Goal: Check status: Check status

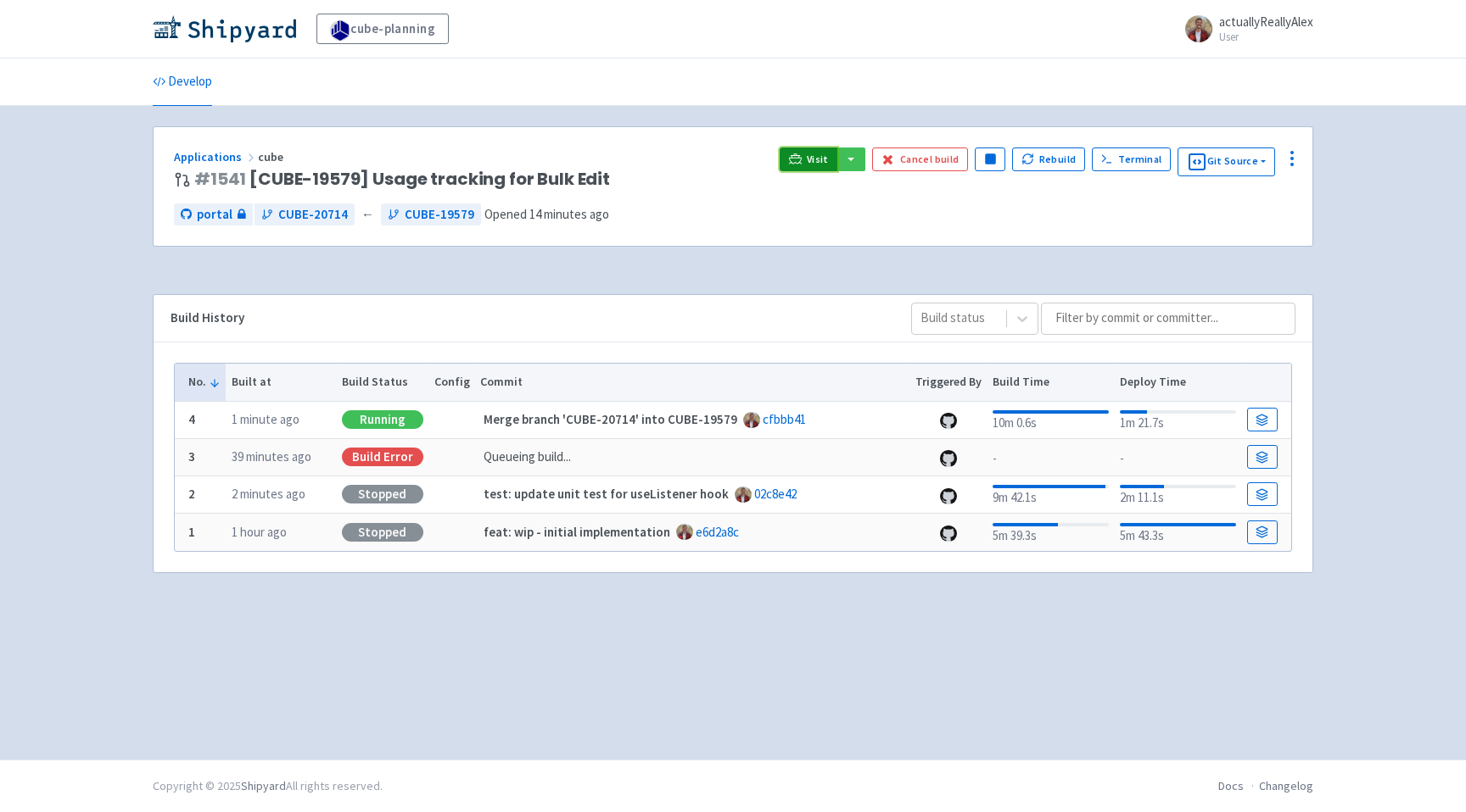
click at [799, 151] on link "Visit" at bounding box center [809, 159] width 58 height 24
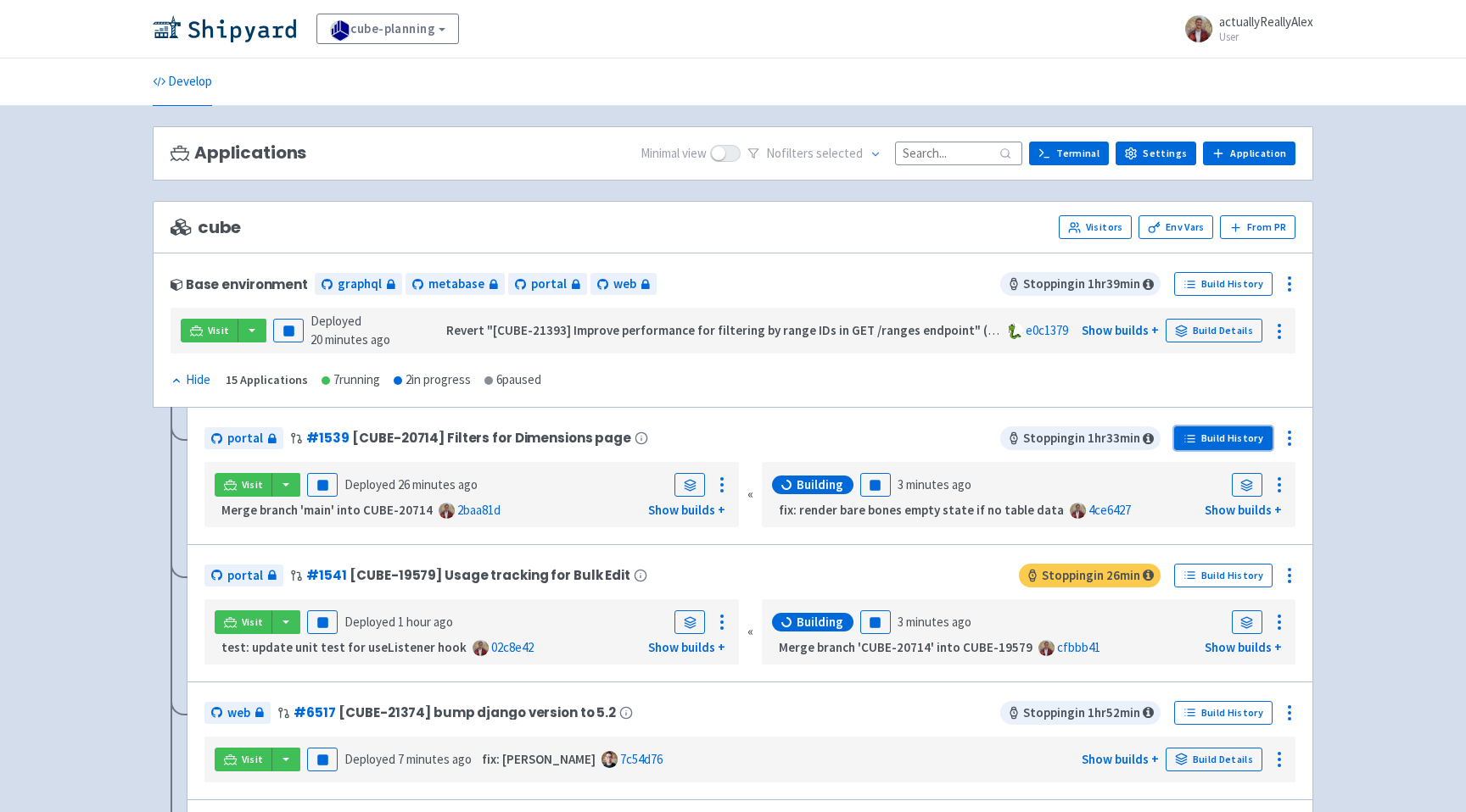
click at [1246, 450] on link "Build History" at bounding box center [1223, 438] width 98 height 24
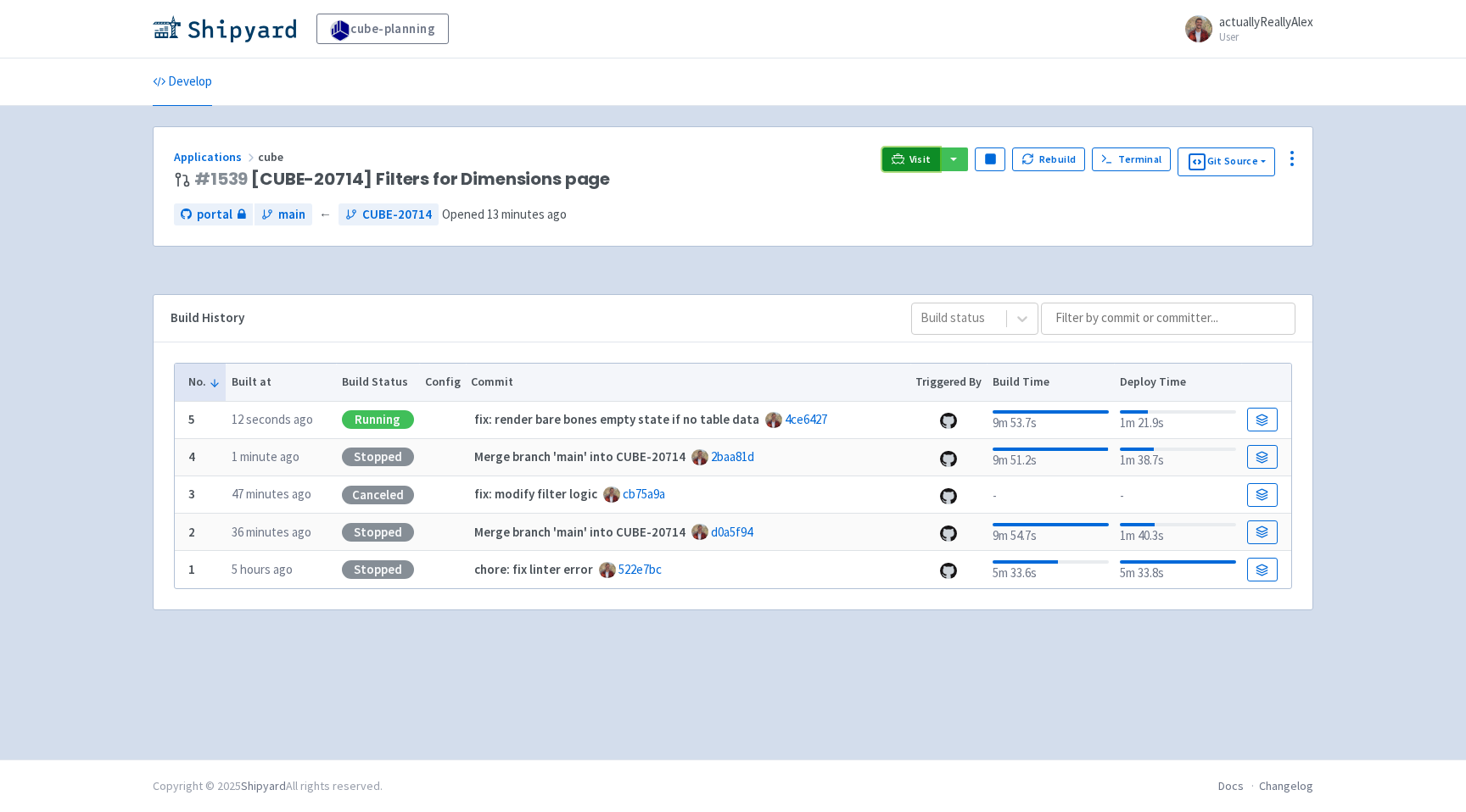
click at [925, 162] on span "Visit" at bounding box center [920, 159] width 22 height 13
